Goal: Transaction & Acquisition: Purchase product/service

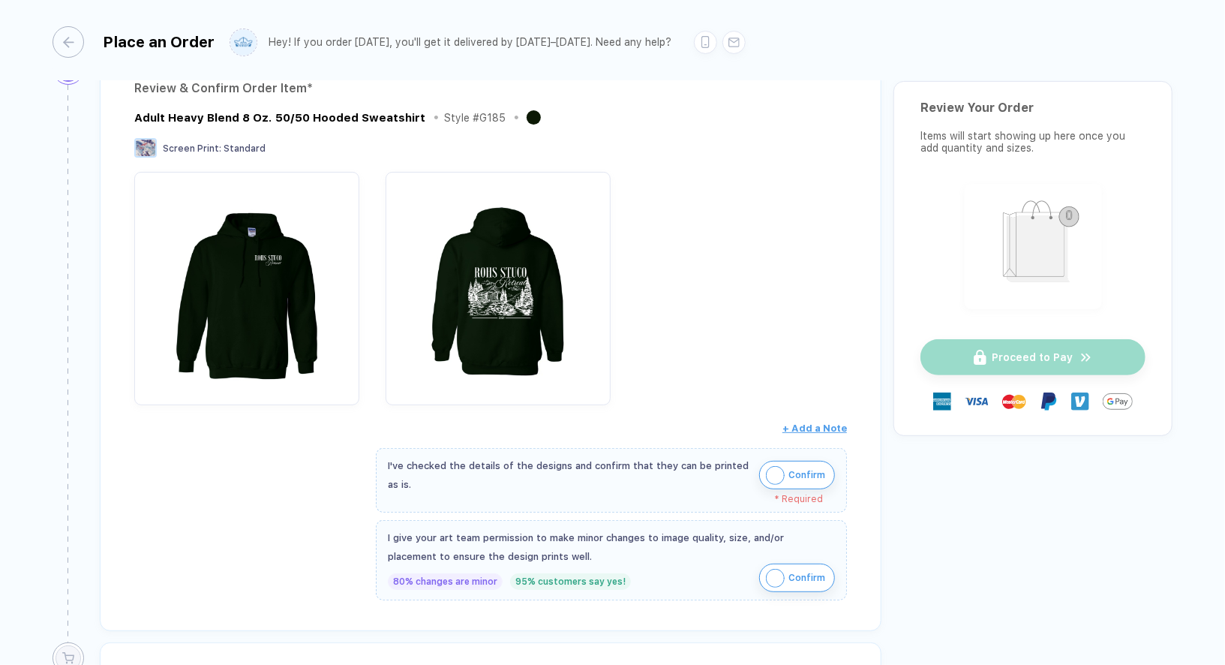
scroll to position [372, 0]
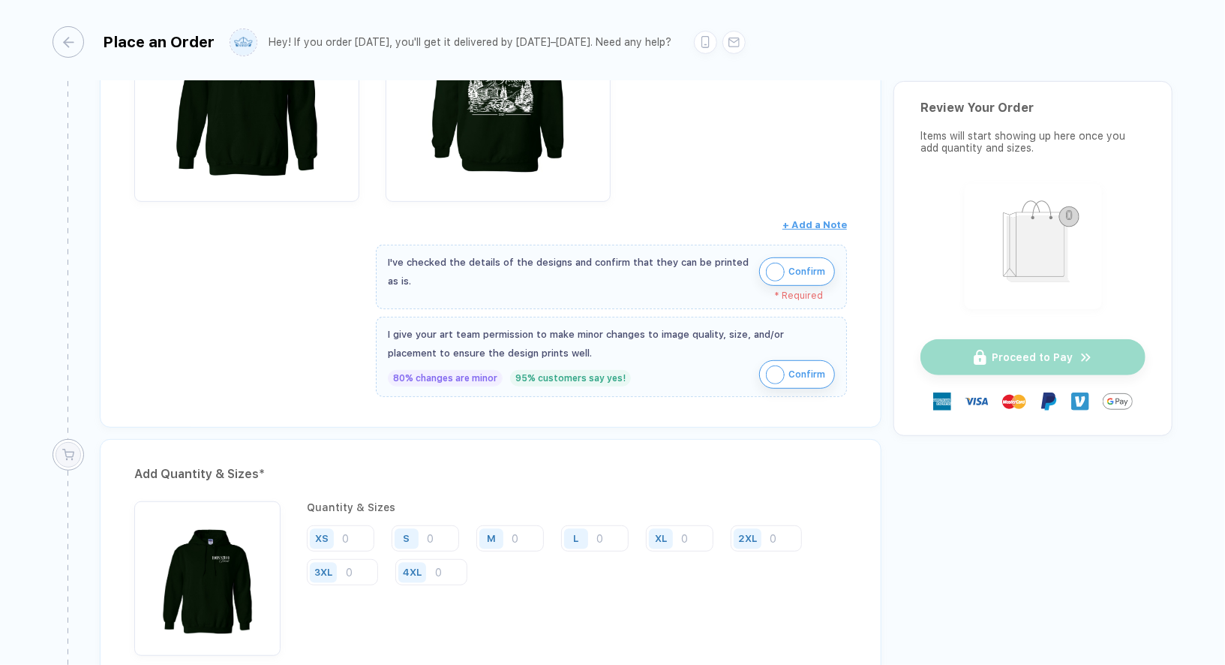
click at [780, 272] on img "button" at bounding box center [775, 272] width 19 height 19
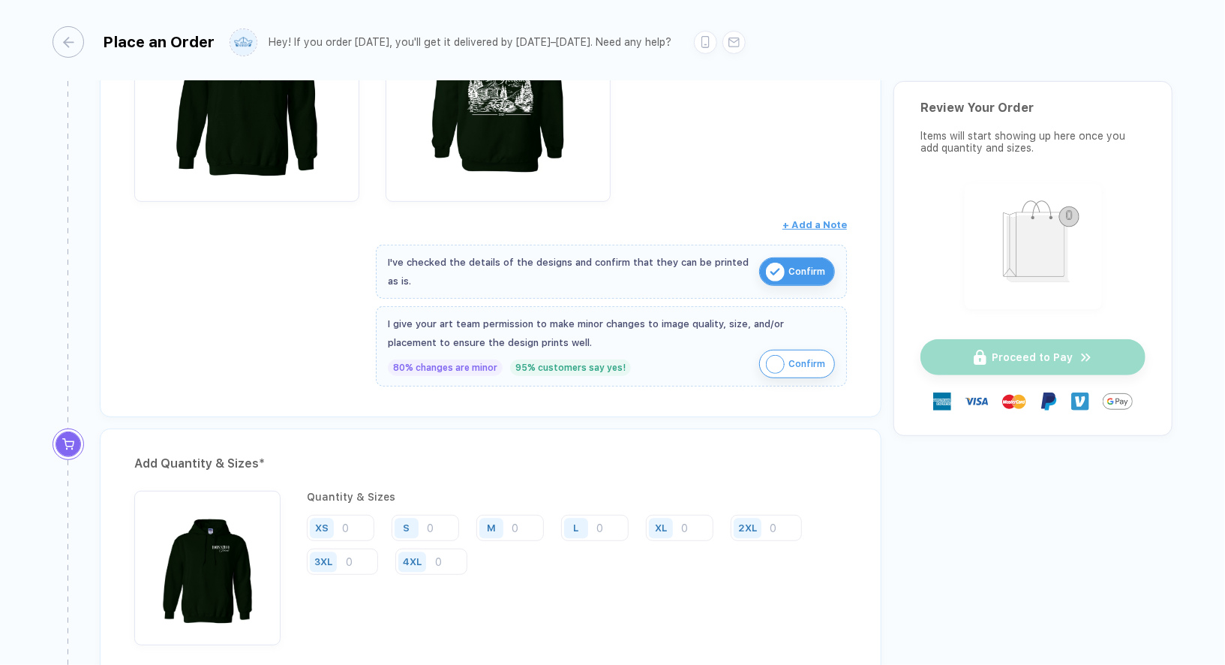
click at [773, 358] on img "button" at bounding box center [775, 364] width 19 height 19
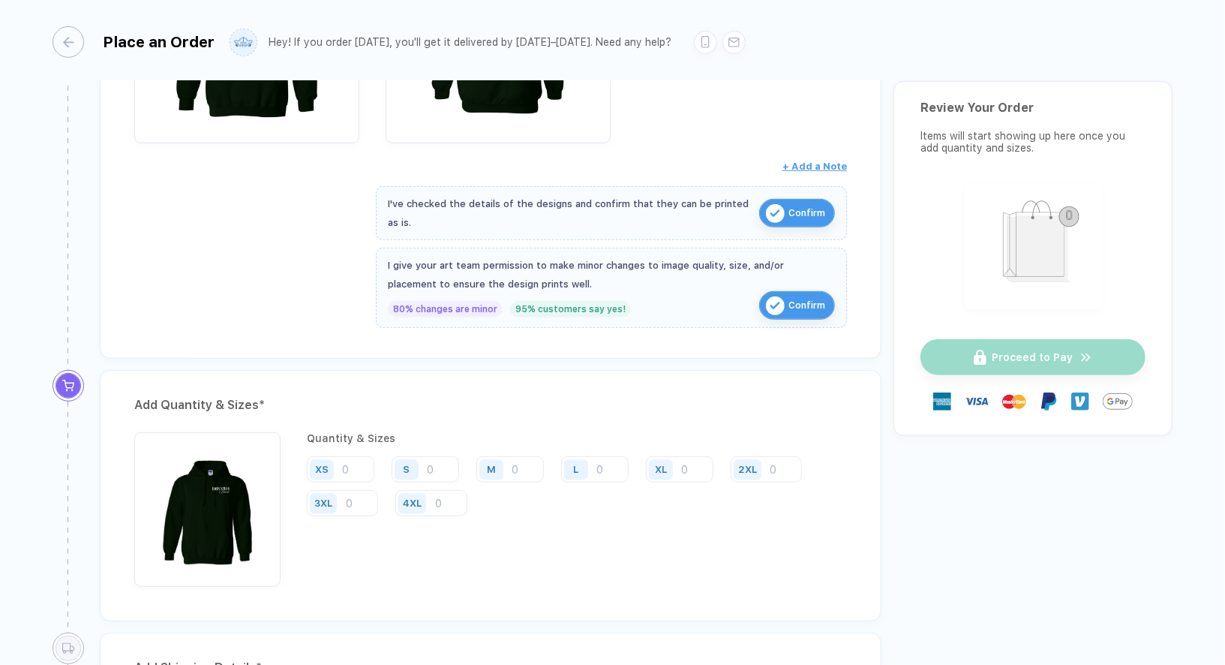
scroll to position [695, 0]
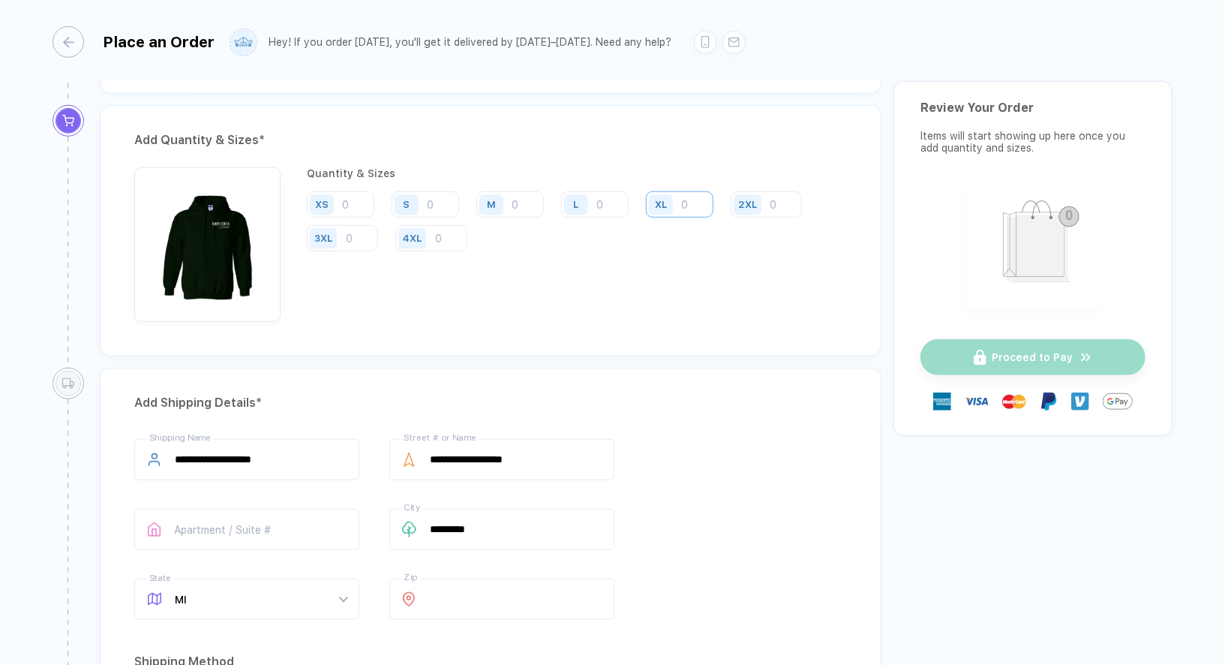
click at [686, 199] on input "number" at bounding box center [680, 204] width 68 height 26
type input "5"
click at [713, 128] on div "Add Quantity & Sizes *" at bounding box center [490, 140] width 713 height 24
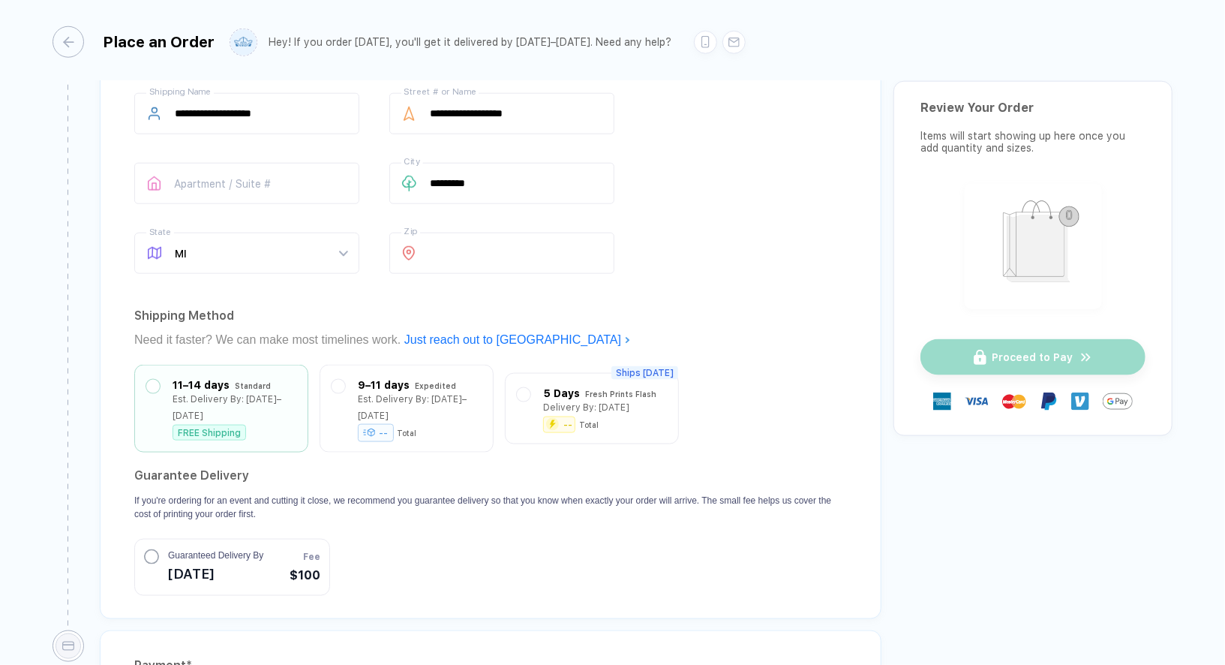
scroll to position [517, 0]
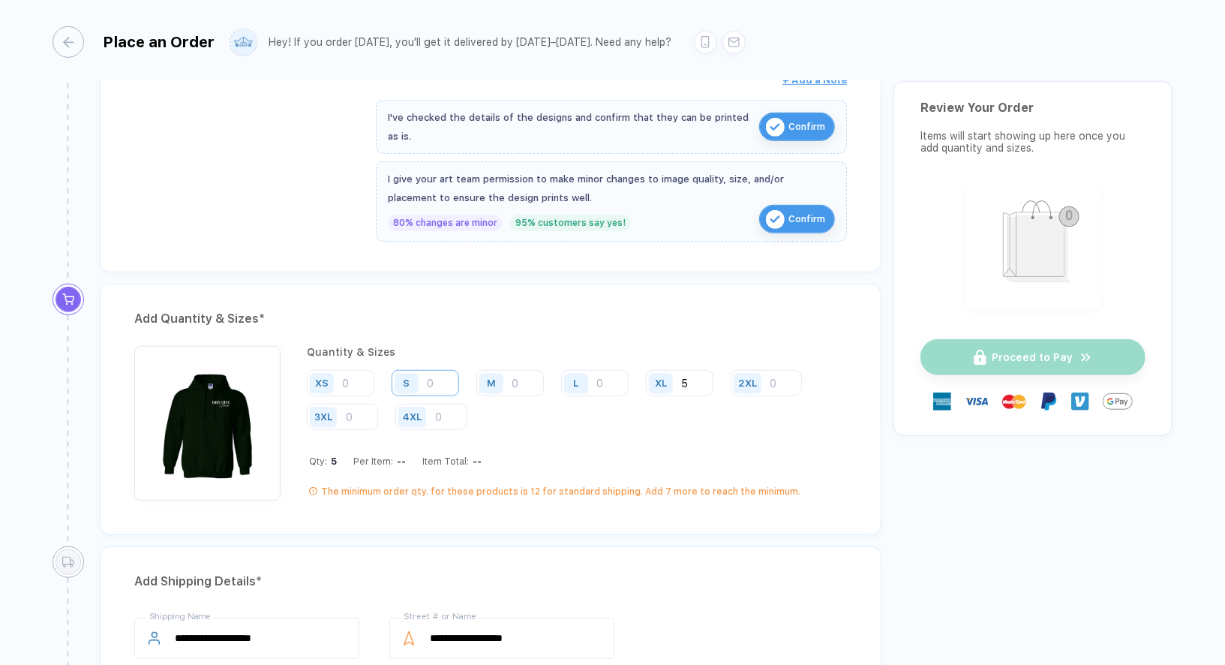
click at [429, 374] on input "number" at bounding box center [426, 383] width 68 height 26
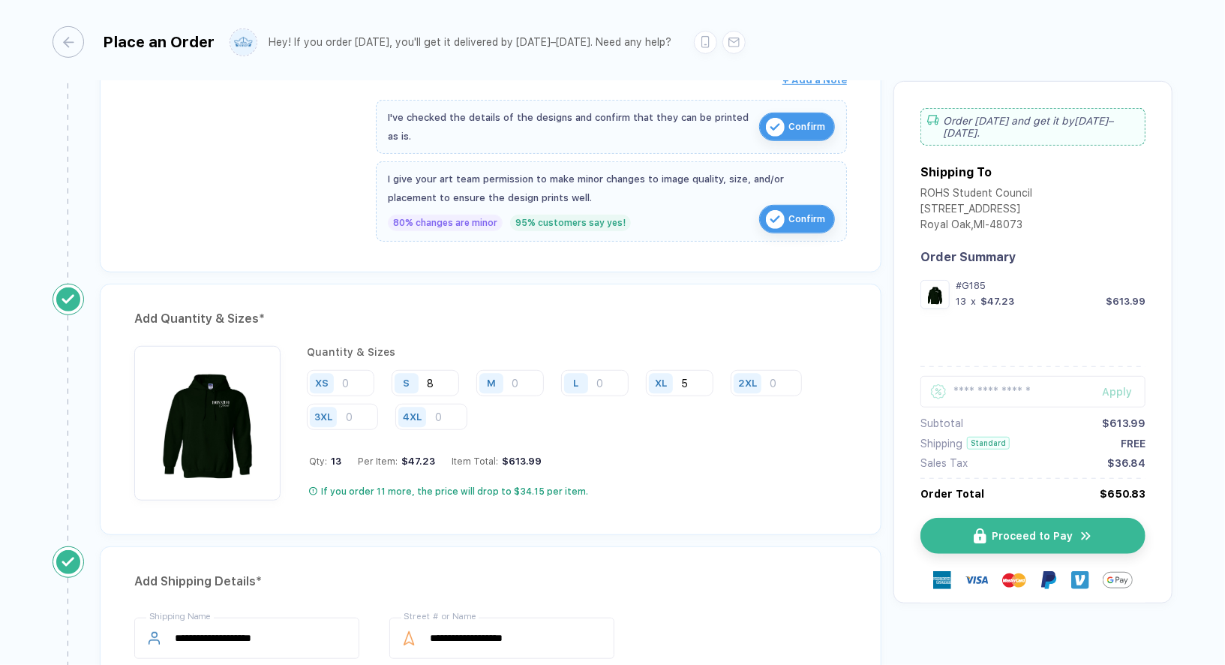
type input "8"
click at [518, 380] on input "number" at bounding box center [510, 383] width 68 height 26
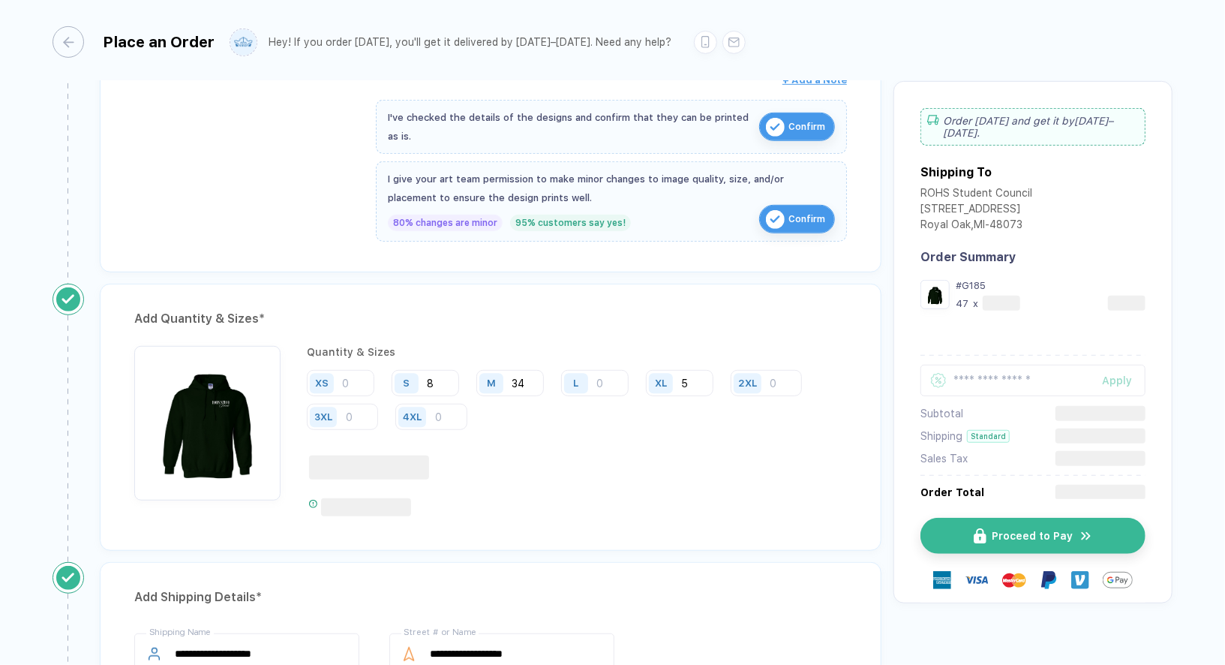
type input "34"
click at [553, 307] on div "Add Quantity & Sizes *" at bounding box center [490, 319] width 713 height 24
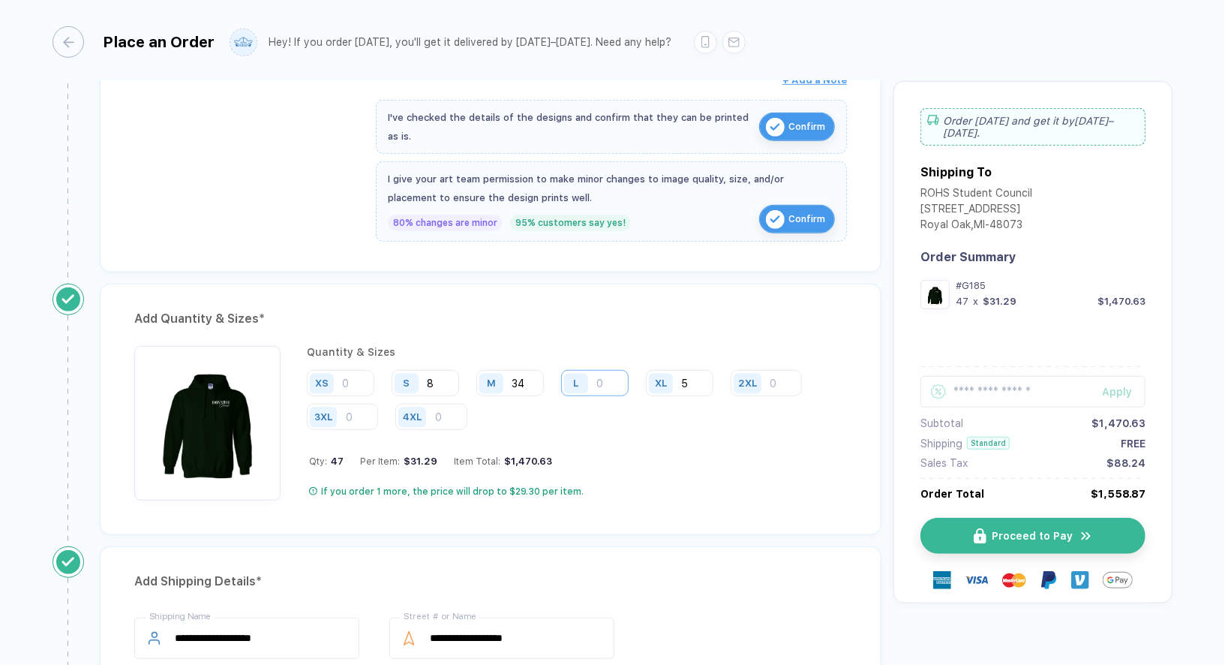
click at [611, 372] on input "number" at bounding box center [595, 383] width 68 height 26
type input "11"
click at [711, 459] on div "Qty: 58 Per Item: $29.49 Item Total: $1,710.42" at bounding box center [578, 460] width 538 height 11
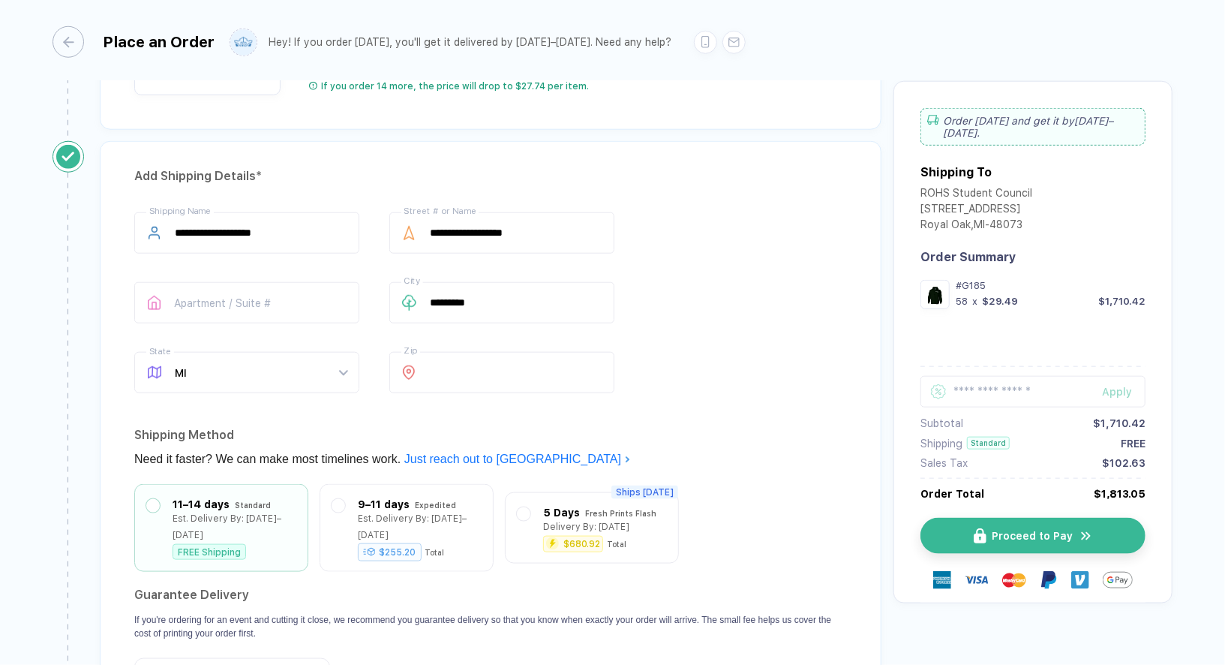
scroll to position [1254, 0]
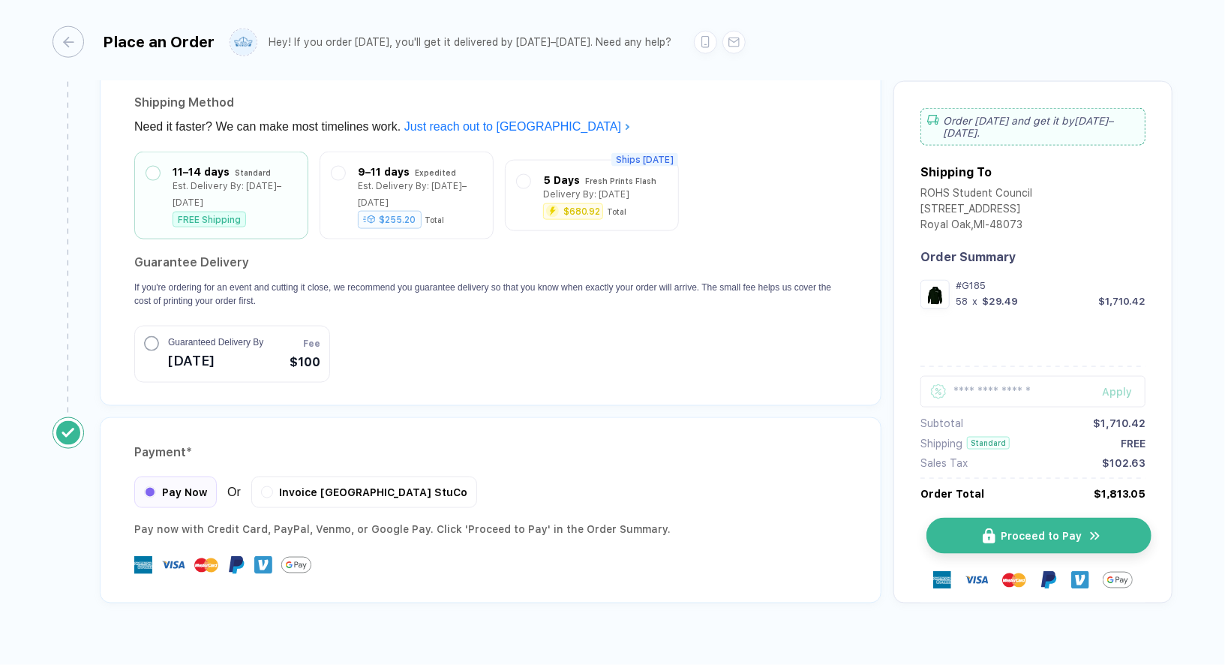
click at [1101, 518] on button "Proceed to Pay" at bounding box center [1038, 536] width 225 height 36
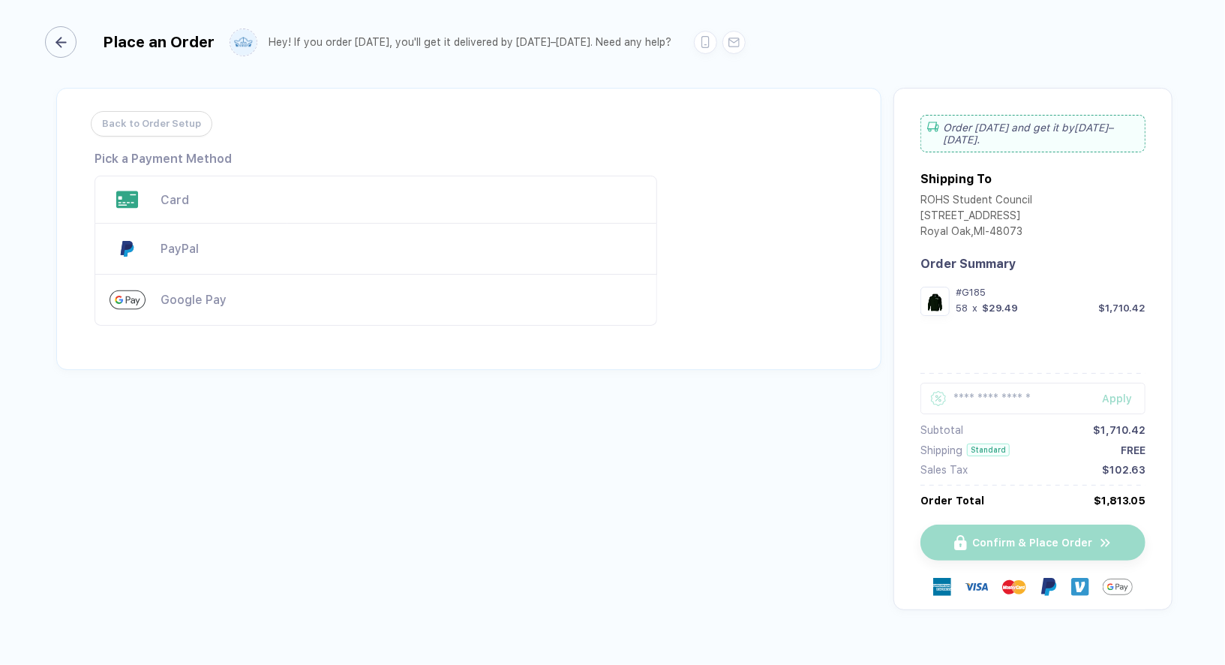
click at [67, 45] on div "button" at bounding box center [61, 42] width 32 height 32
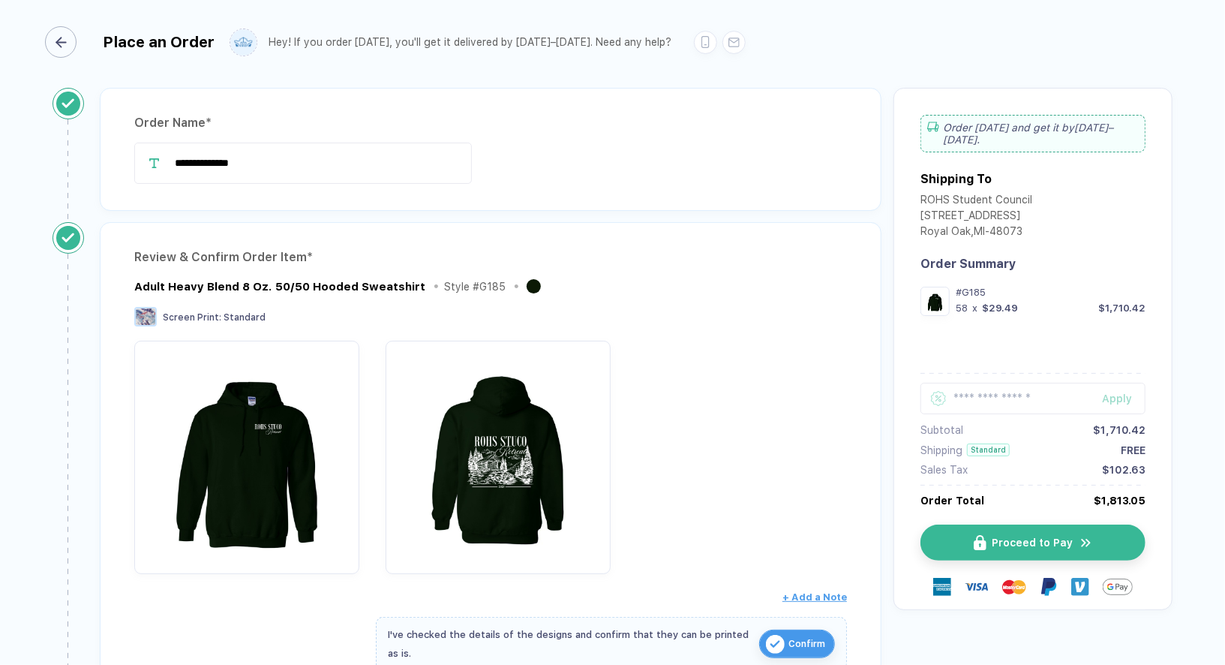
click at [68, 38] on div "button" at bounding box center [61, 42] width 32 height 32
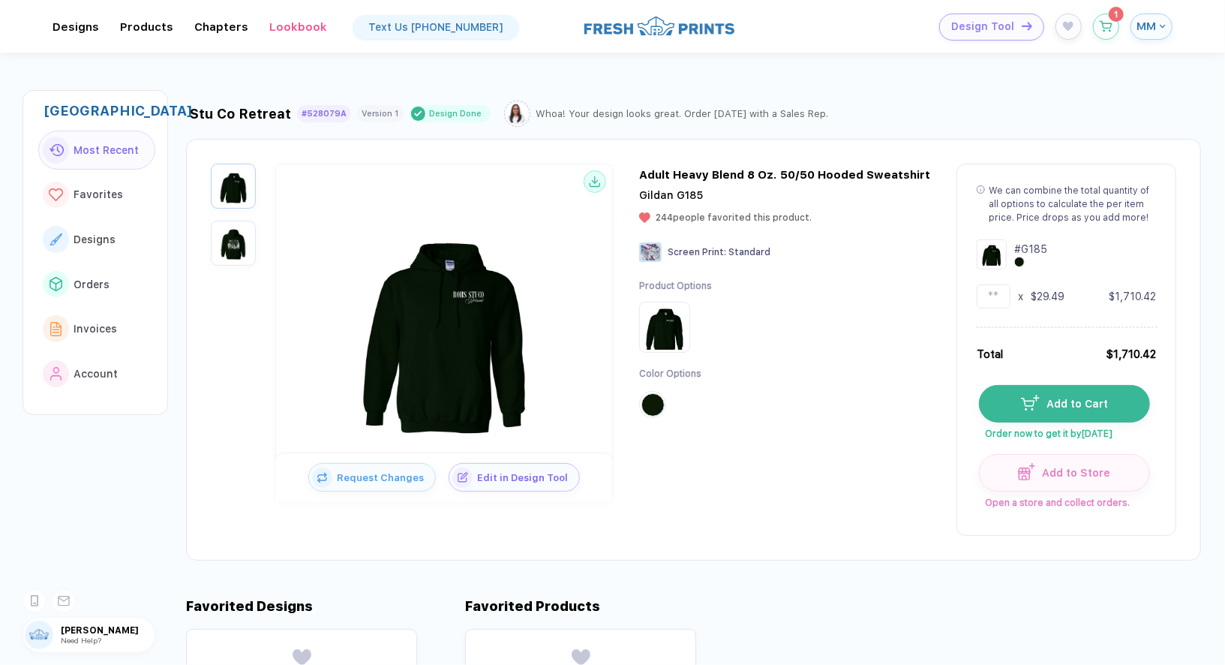
click at [1155, 29] on span "MM" at bounding box center [1146, 27] width 20 height 14
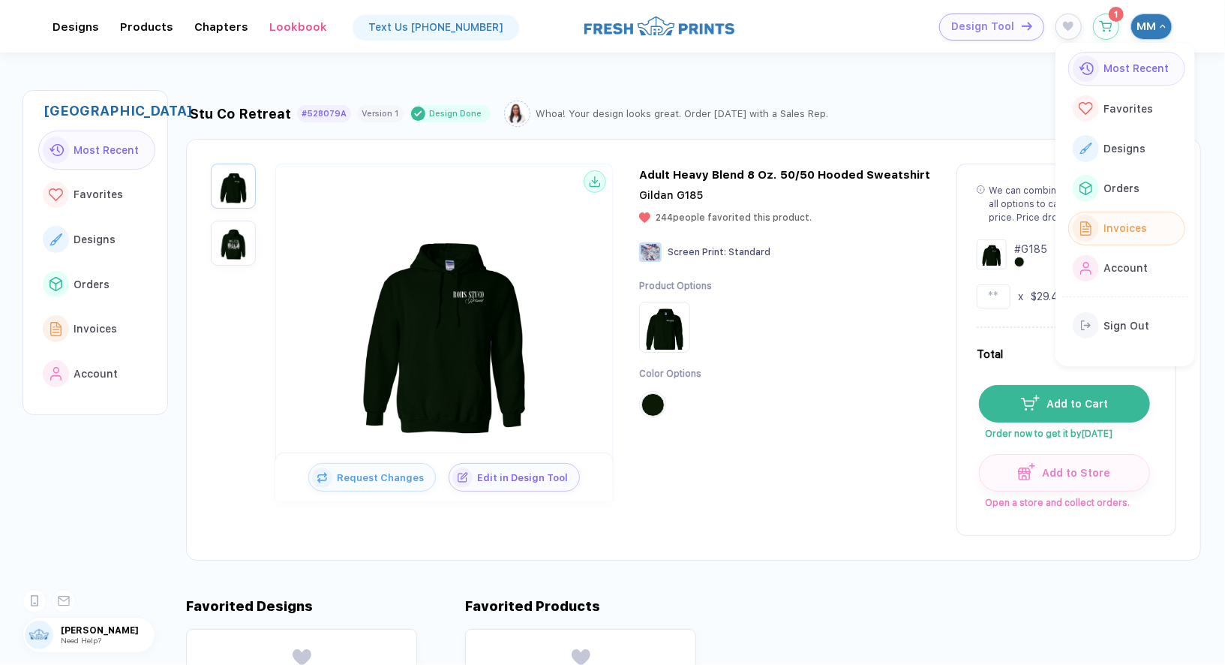
click at [1124, 229] on span "Invoices" at bounding box center [1126, 228] width 44 height 12
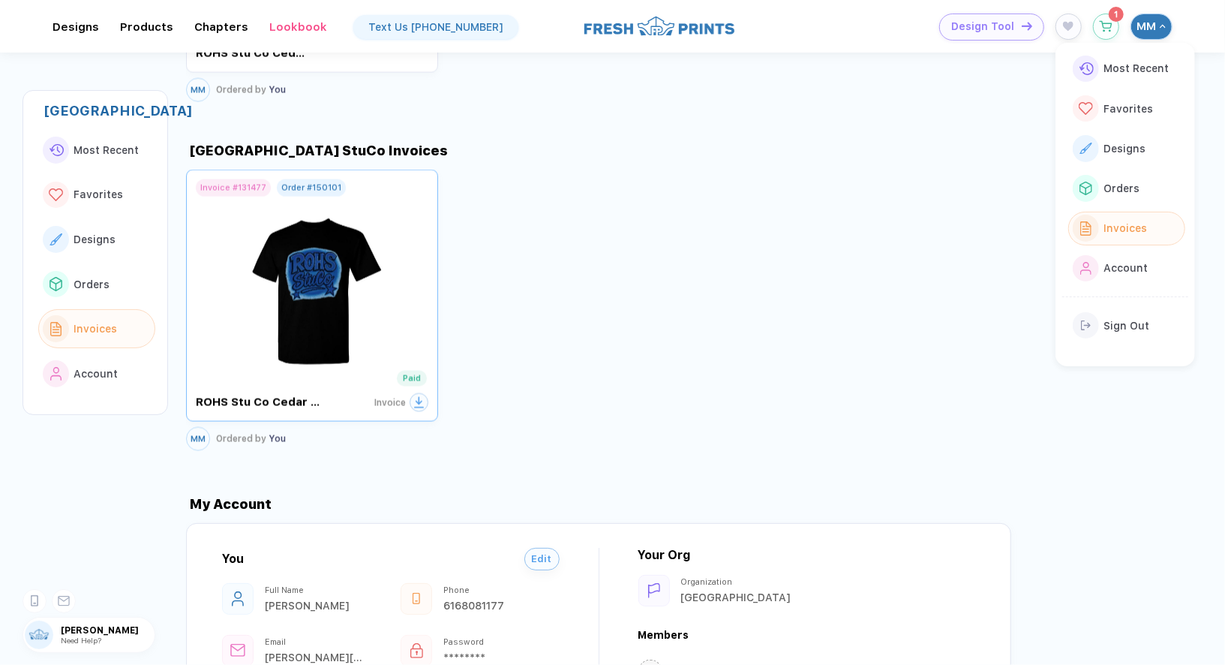
scroll to position [1444, 0]
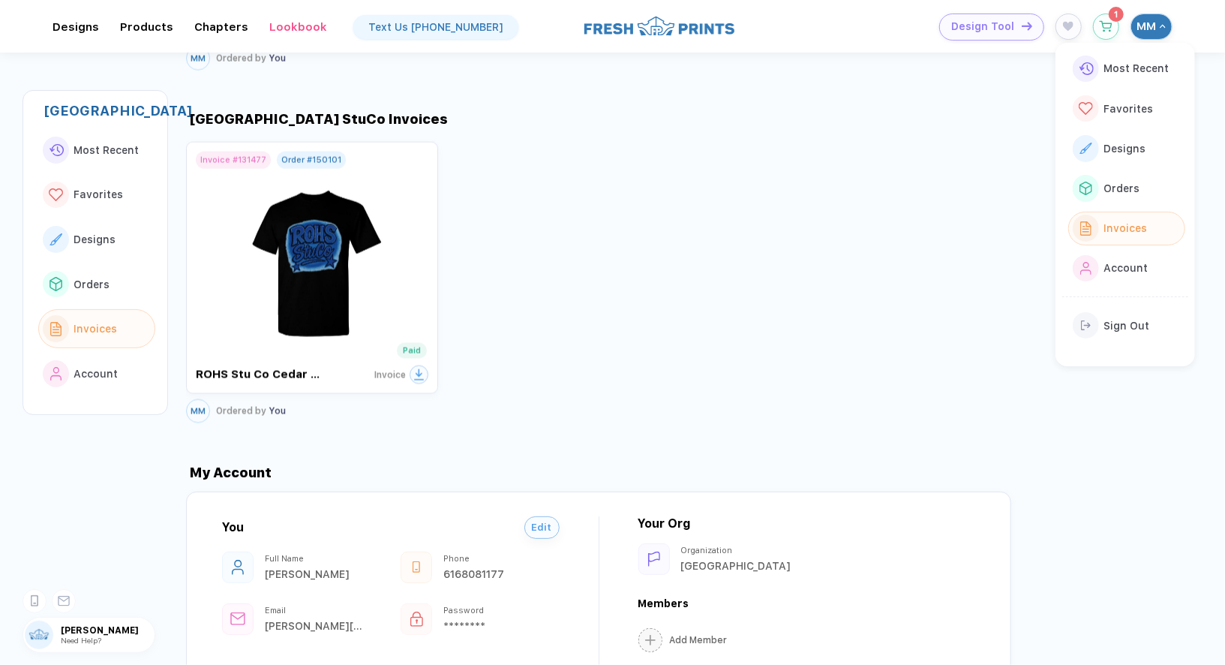
click at [578, 327] on div "Invoice # 131477 Order # 150101 ROHS Stu Co Cedar point shirts Paid Invoice MM …" at bounding box center [705, 282] width 1039 height 289
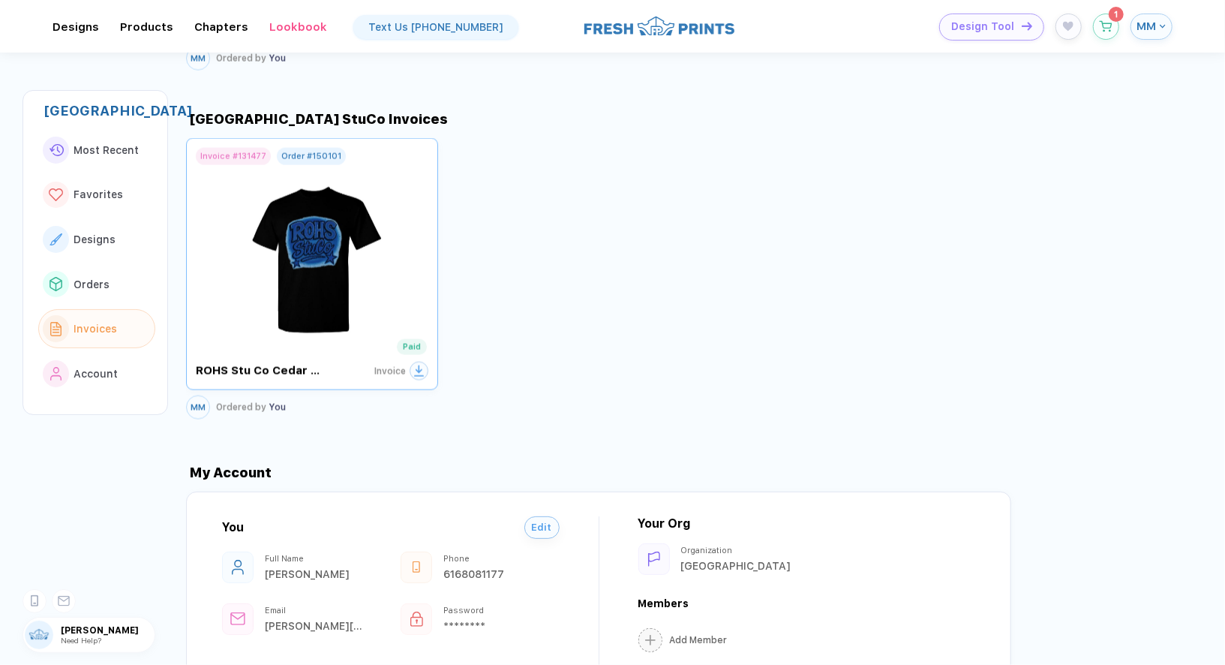
scroll to position [1580, 0]
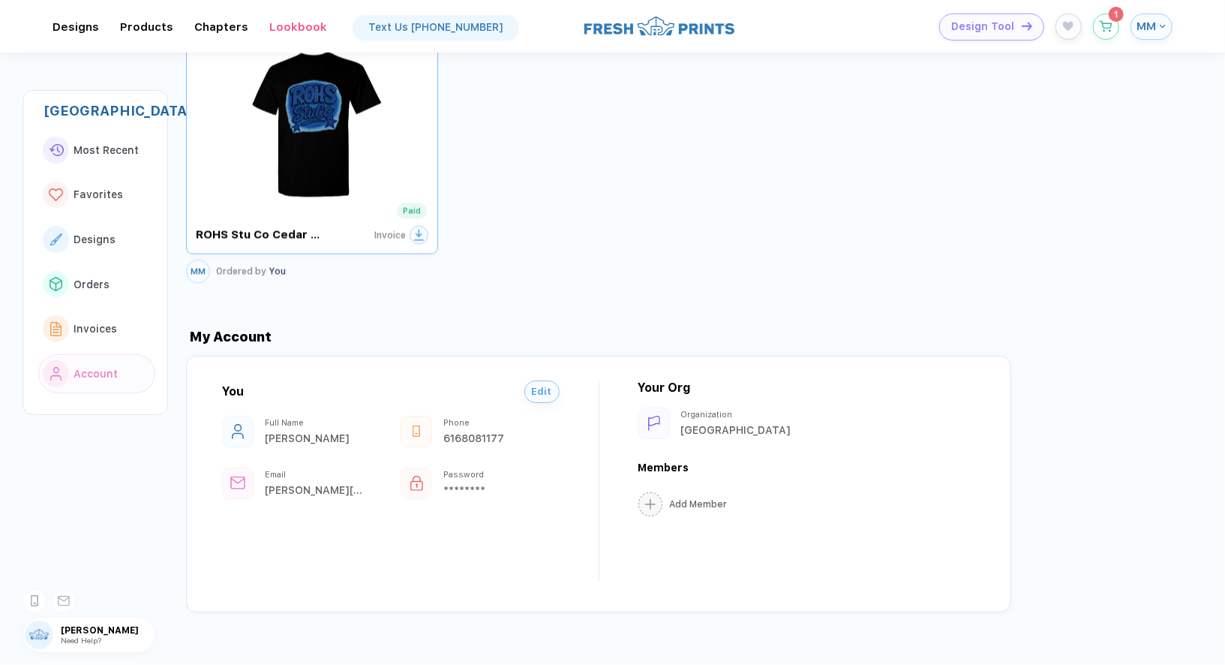
click at [302, 168] on img at bounding box center [312, 117] width 169 height 176
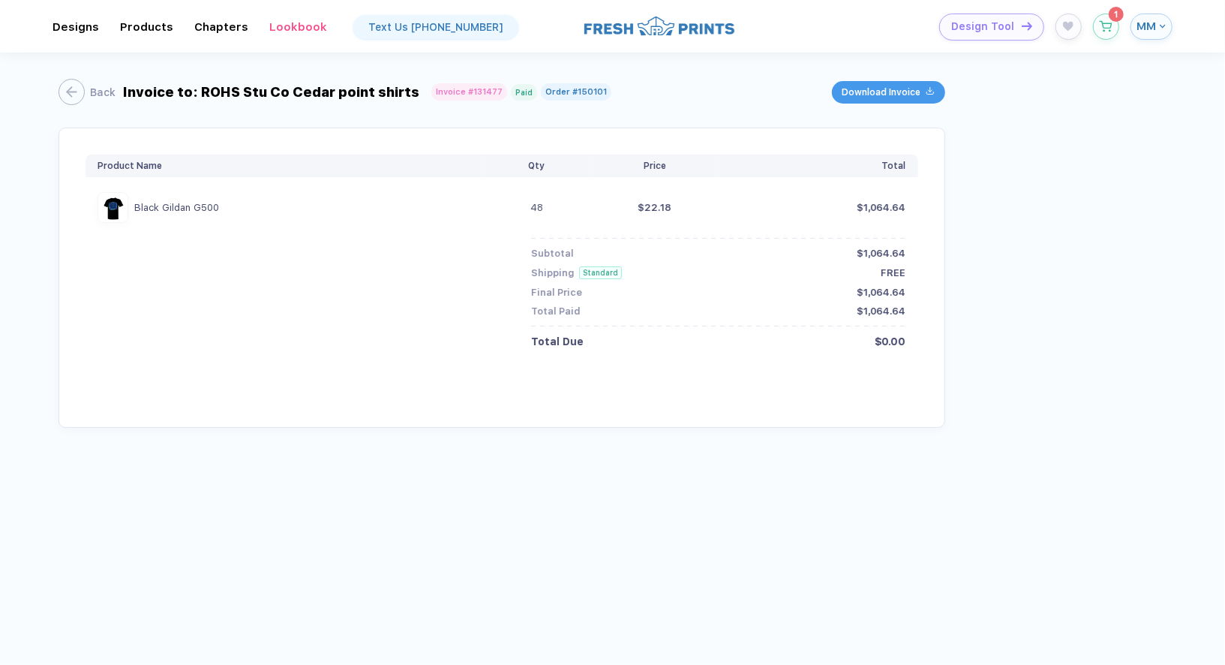
click at [1160, 29] on button "MM" at bounding box center [1151, 27] width 42 height 26
click at [1112, 190] on span "Orders" at bounding box center [1122, 188] width 36 height 12
click at [1104, 277] on button "Account" at bounding box center [1126, 268] width 117 height 34
click at [1012, 224] on div "Product Name Qty Price Total Black Gildan G500 48 $22.18 $1,064.64 Subtotal $1,…" at bounding box center [613, 278] width 1108 height 300
click at [1154, 21] on span "MM" at bounding box center [1146, 27] width 20 height 14
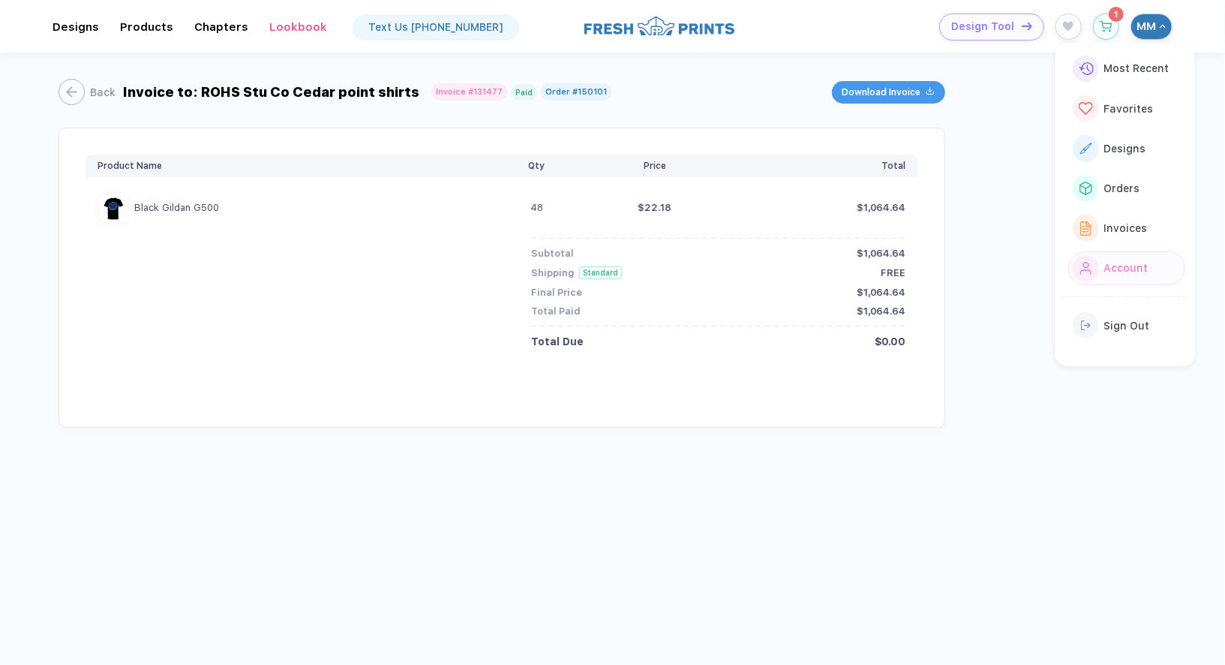
click at [1104, 264] on span "Account" at bounding box center [1126, 268] width 44 height 12
click at [482, 451] on div "Back Invoice to: ROHS Stu Co Cedar point shirts Invoice # 131477 Paid Order # 1…" at bounding box center [612, 352] width 1225 height 599
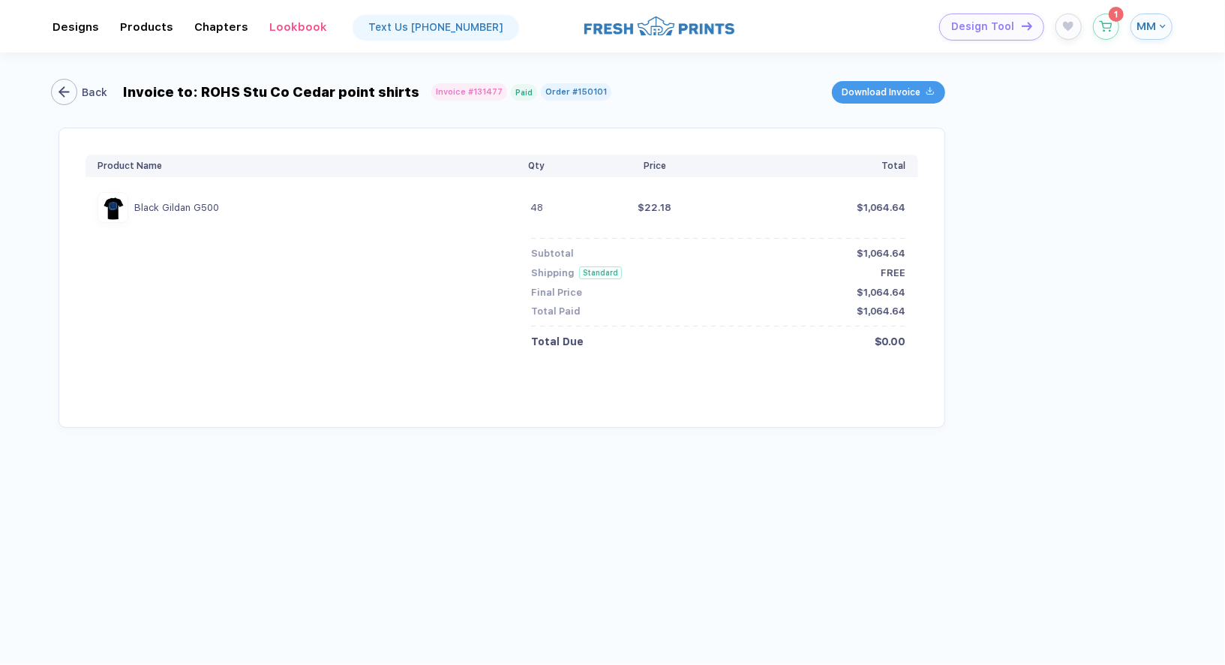
click at [83, 92] on div "Back" at bounding box center [95, 92] width 26 height 12
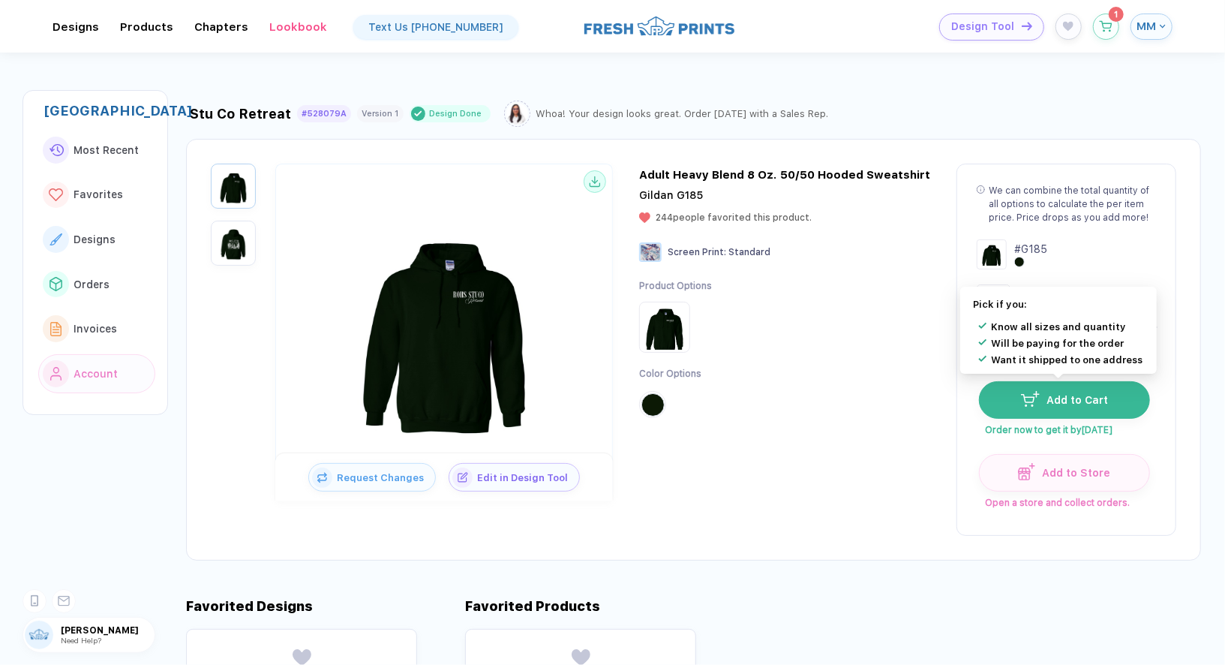
click at [1031, 394] on img "button" at bounding box center [1030, 398] width 19 height 15
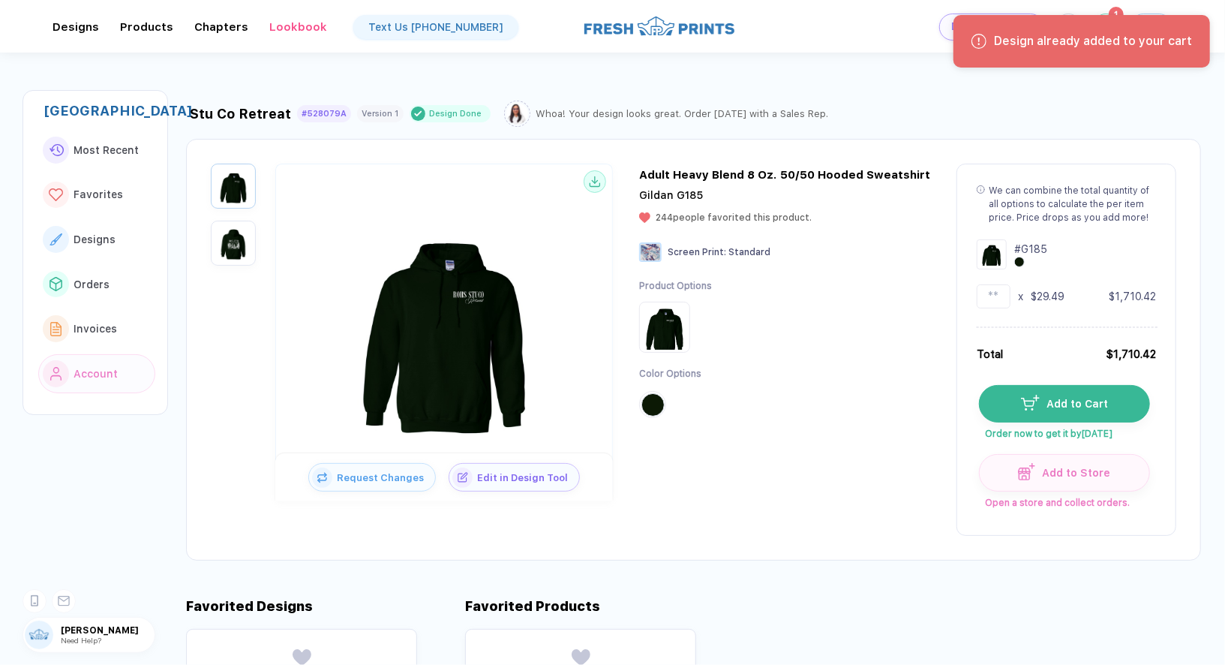
click at [1100, 106] on div "Stu Co Retreat #528079A Version 1 Design Done Whoa! Your design looks great. Or…" at bounding box center [693, 111] width 1015 height 32
click at [1112, 11] on sup "1" at bounding box center [1116, 10] width 15 height 15
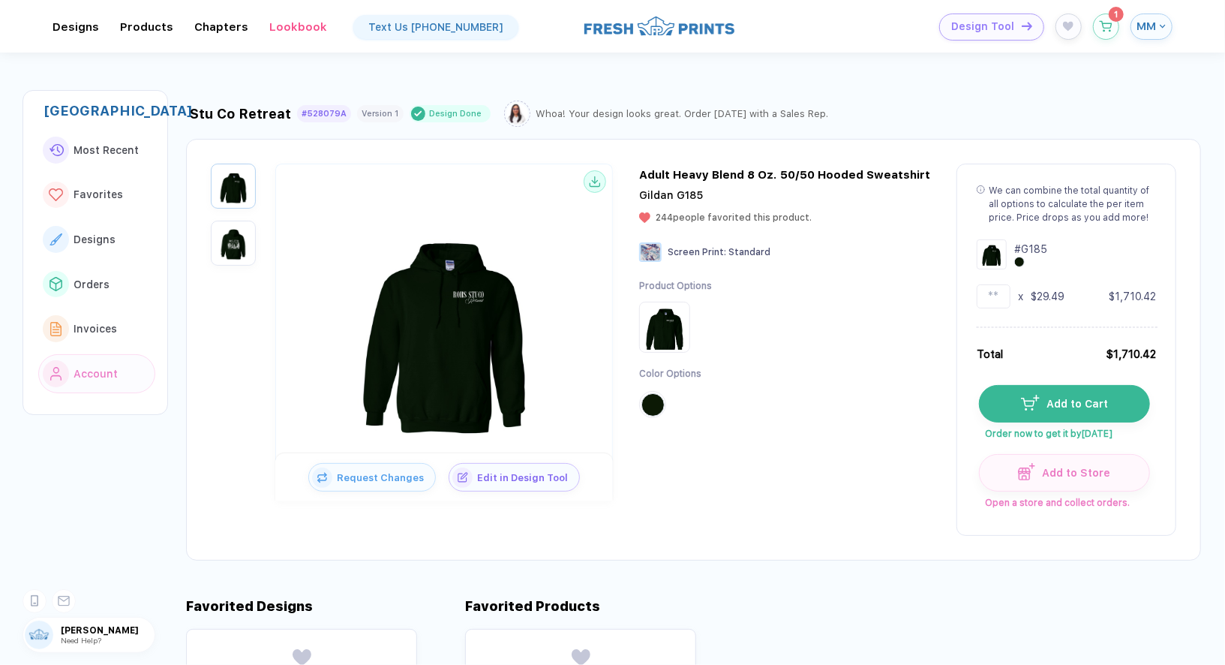
click at [1108, 26] on div "Design already added to your cart" at bounding box center [1081, 47] width 263 height 71
click at [1108, 26] on icon "button" at bounding box center [1106, 26] width 13 height 11
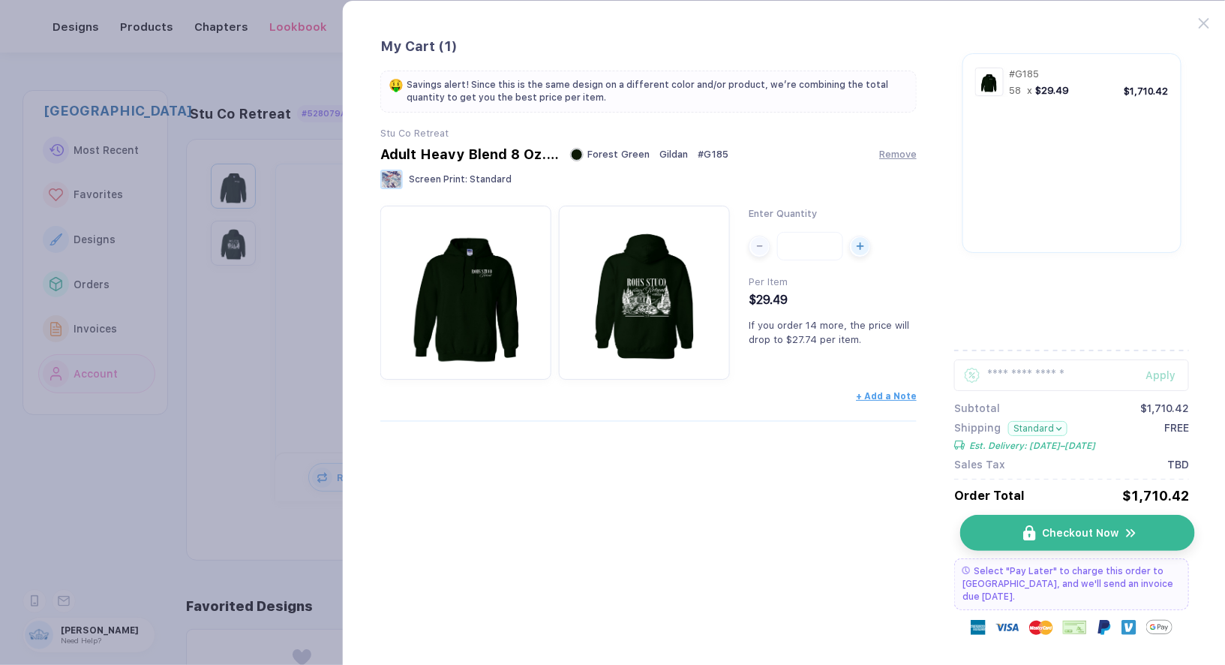
click at [1087, 524] on button "Checkout Now" at bounding box center [1077, 533] width 235 height 36
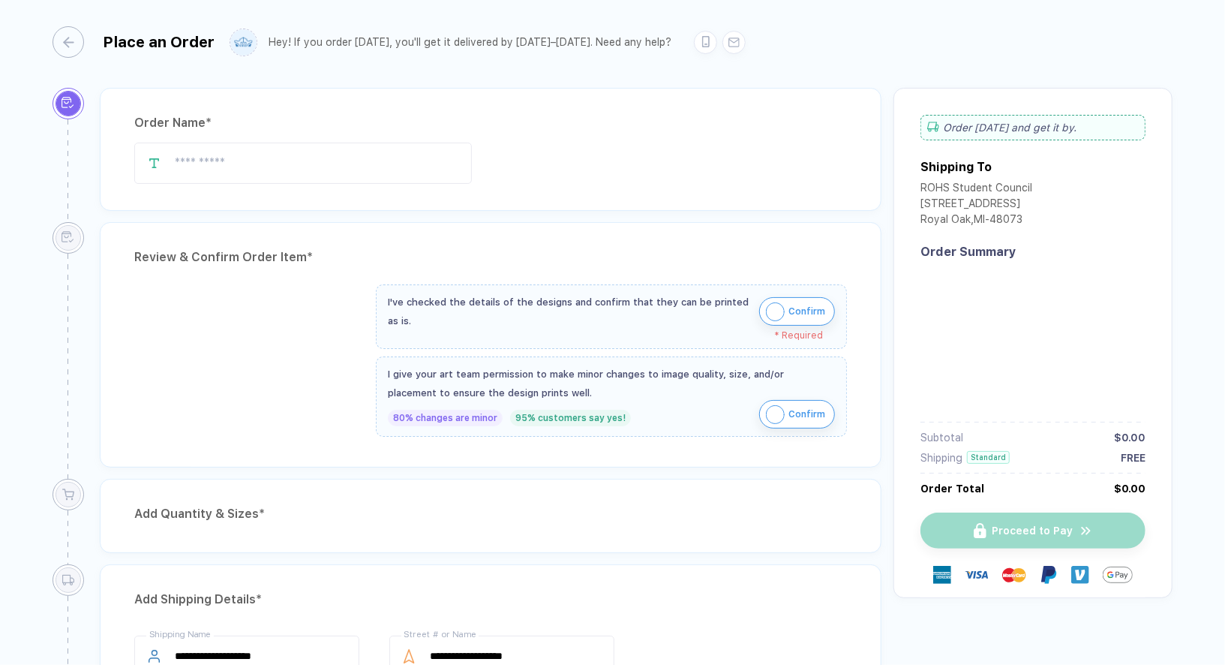
type input "**********"
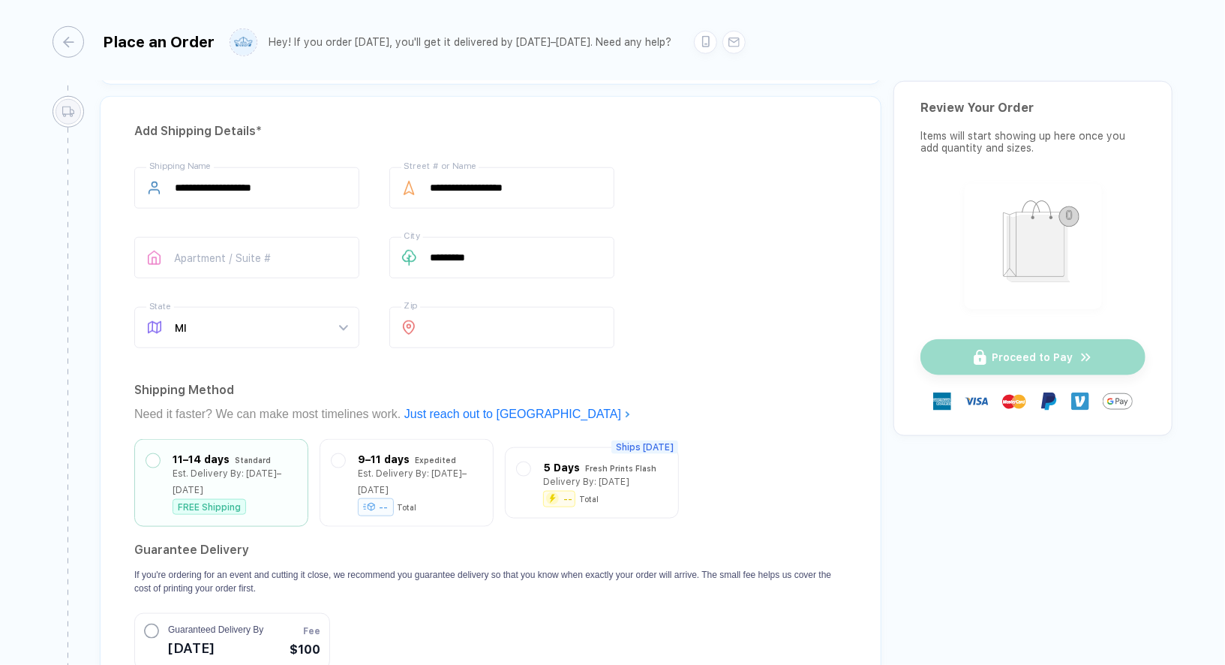
scroll to position [1265, 0]
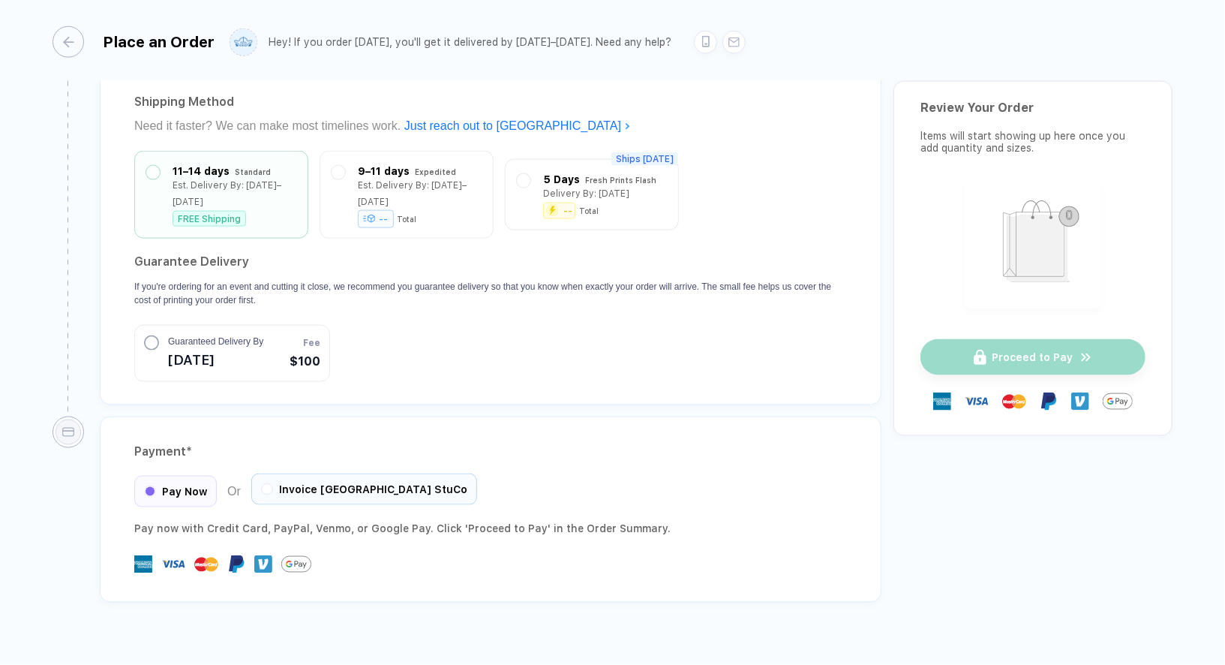
click at [398, 483] on span "Invoice [GEOGRAPHIC_DATA] StuCo" at bounding box center [373, 489] width 188 height 12
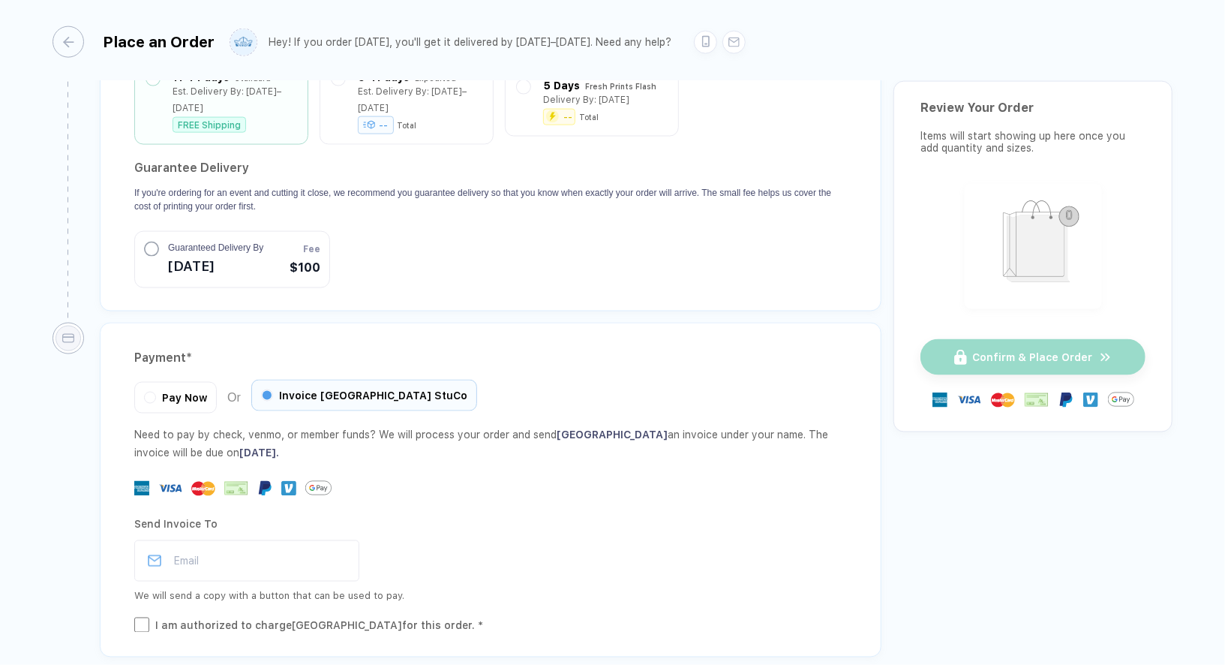
scroll to position [1414, 0]
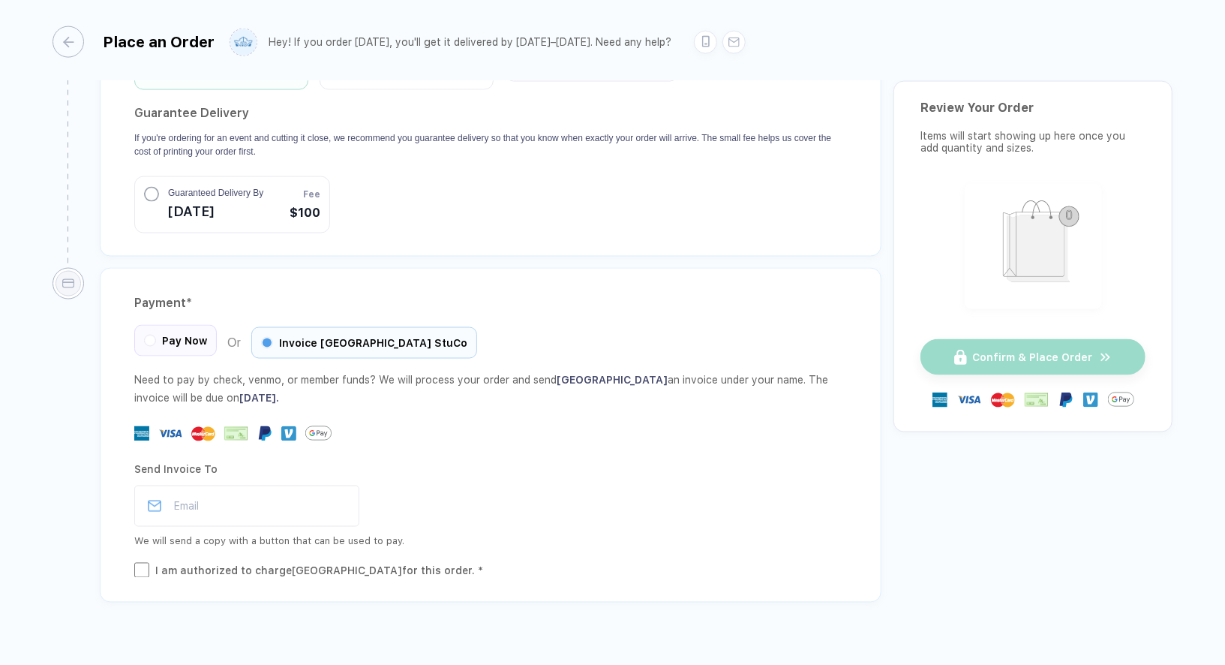
click at [167, 335] on span "Pay Now" at bounding box center [184, 341] width 45 height 12
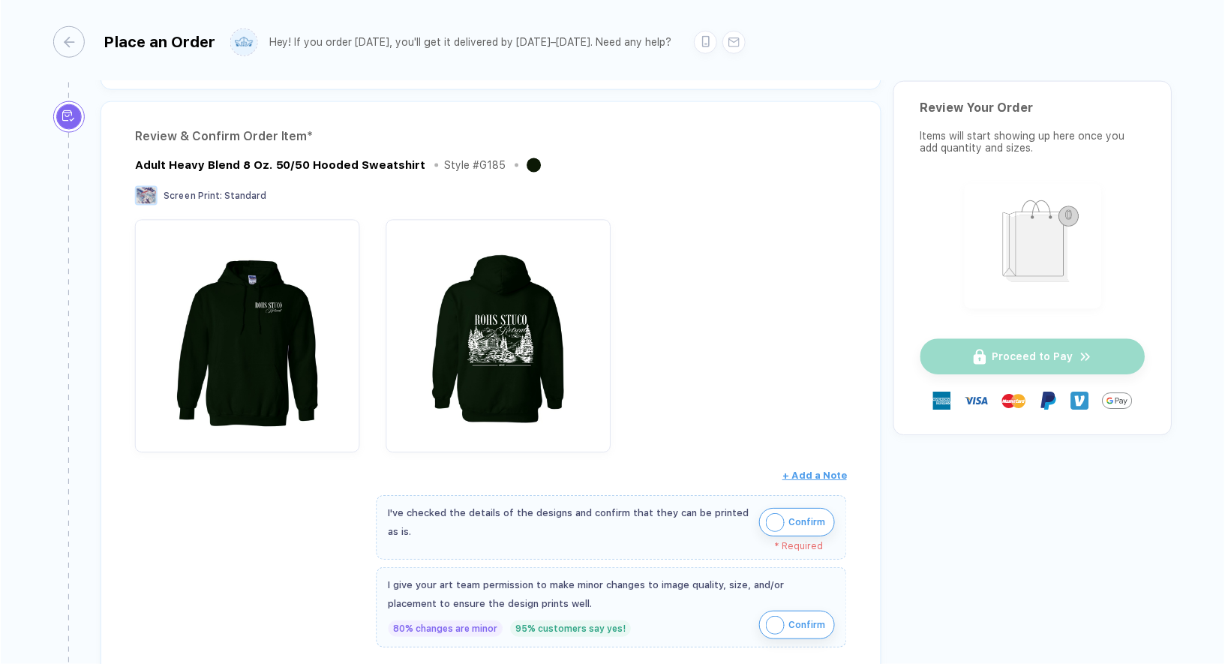
scroll to position [0, 0]
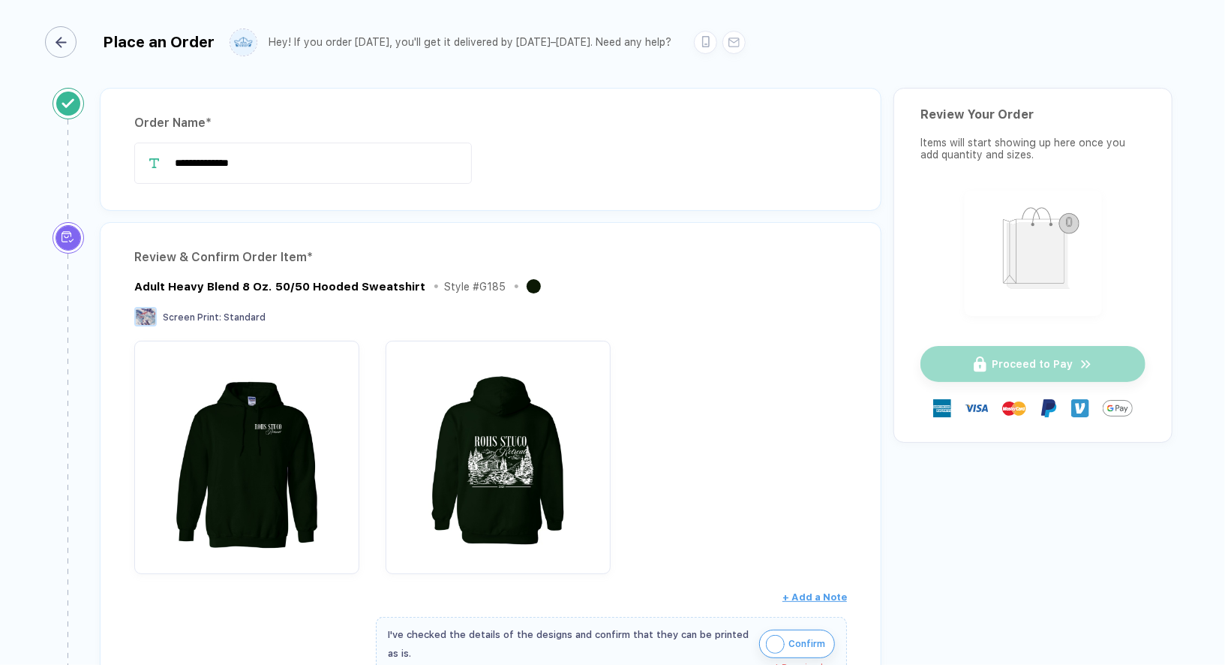
click at [71, 46] on div "button" at bounding box center [61, 42] width 32 height 32
